Goal: Transaction & Acquisition: Subscribe to service/newsletter

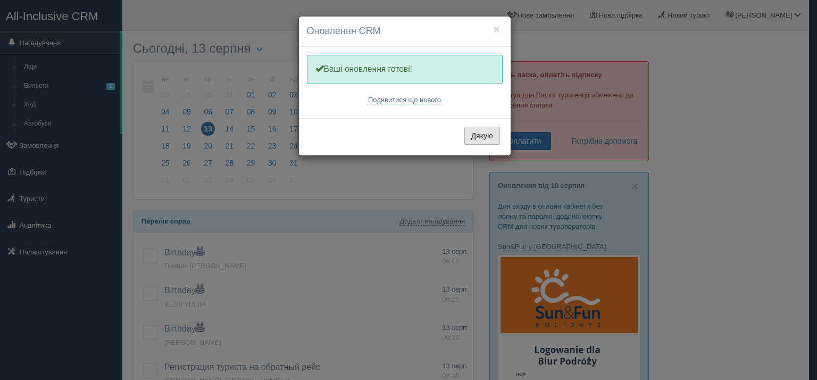
click at [474, 134] on button "Дякую" at bounding box center [482, 136] width 36 height 18
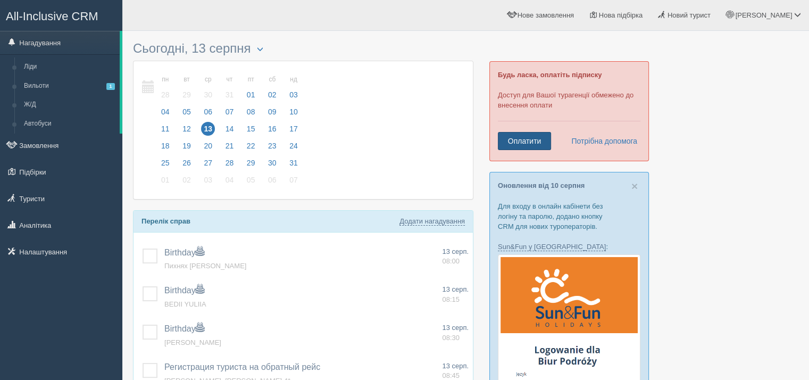
click at [541, 143] on link "Оплатити" at bounding box center [524, 141] width 53 height 18
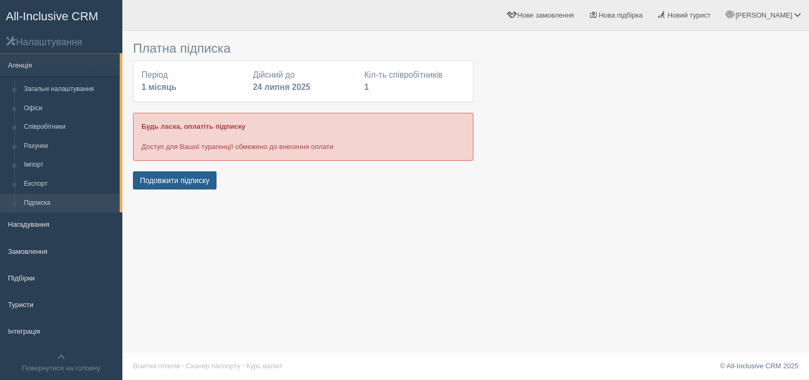
click at [171, 185] on button "Подовжити підписку" at bounding box center [175, 180] width 84 height 18
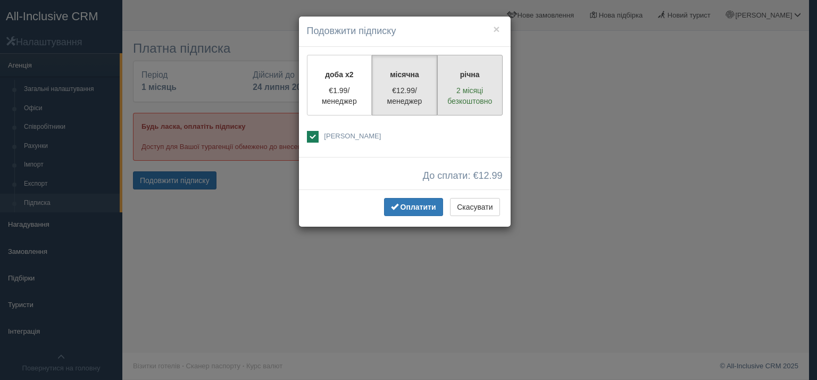
click at [486, 91] on p "2 місяці безкоштовно" at bounding box center [470, 95] width 52 height 21
radio input "true"
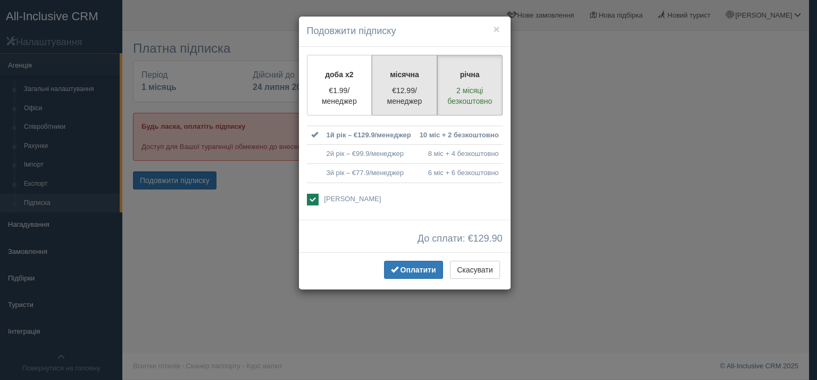
click at [419, 86] on p "€12.99/менеджер" at bounding box center [405, 95] width 52 height 21
radio input "true"
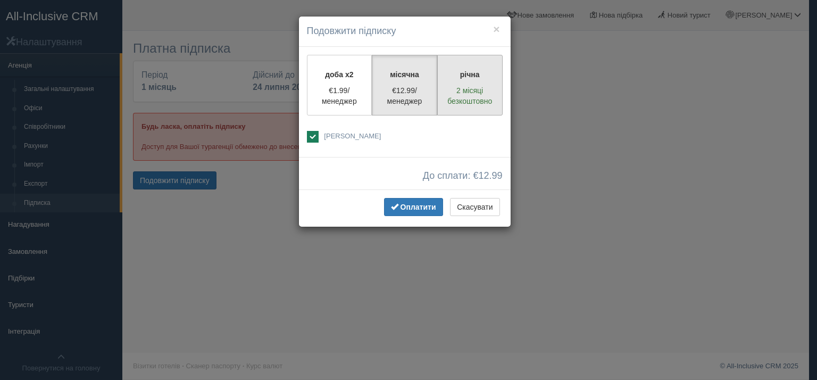
click at [477, 80] on label "річна 2 місяці безкоштовно" at bounding box center [469, 85] width 65 height 61
radio input "true"
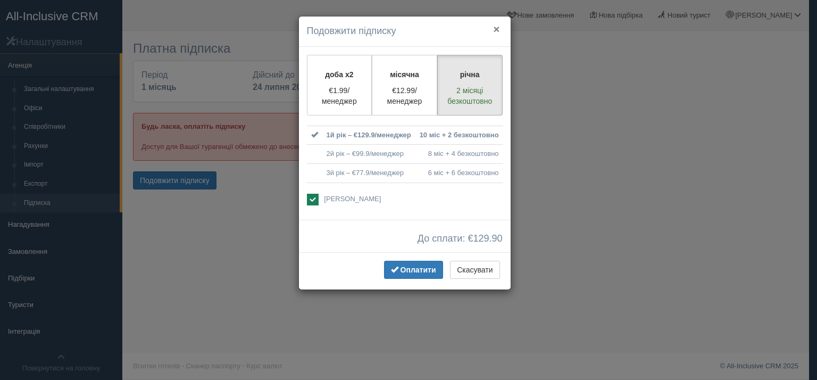
click at [499, 26] on button "×" at bounding box center [496, 28] width 6 height 11
